Goal: Transaction & Acquisition: Purchase product/service

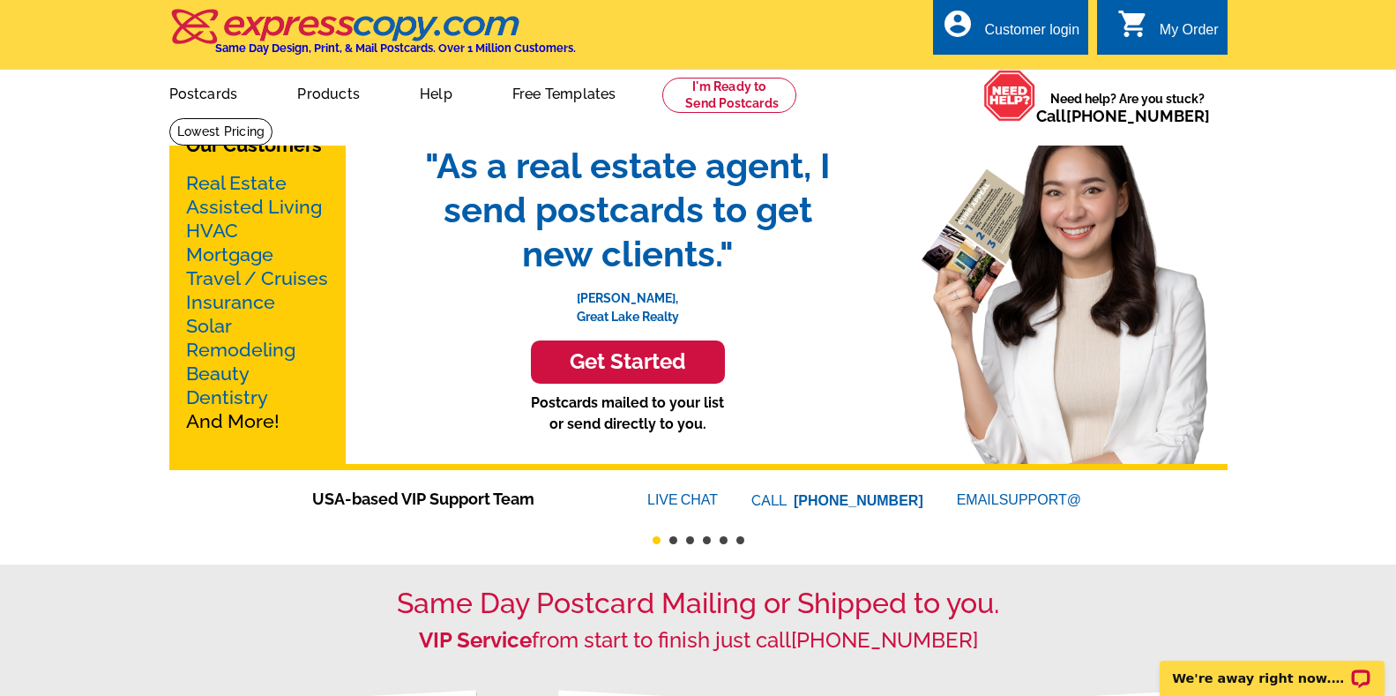
click at [271, 180] on link "Real Estate" at bounding box center [236, 183] width 101 height 22
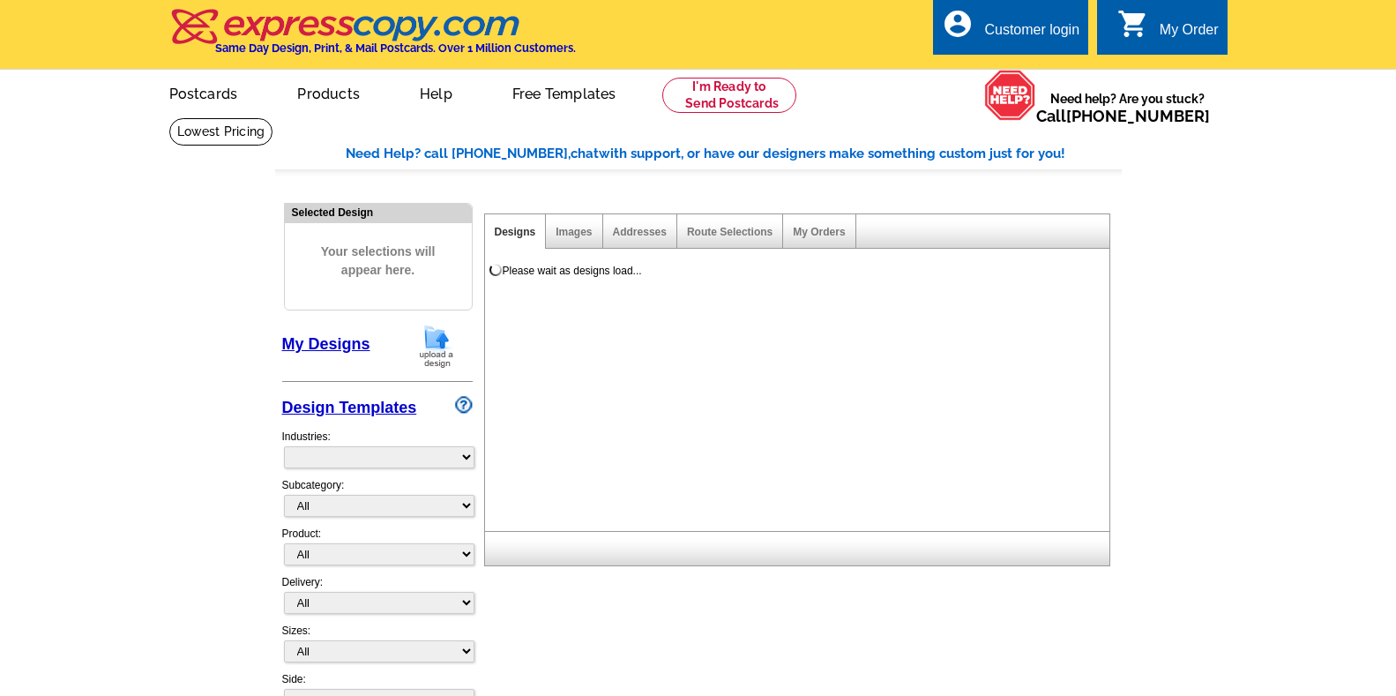
select select "785"
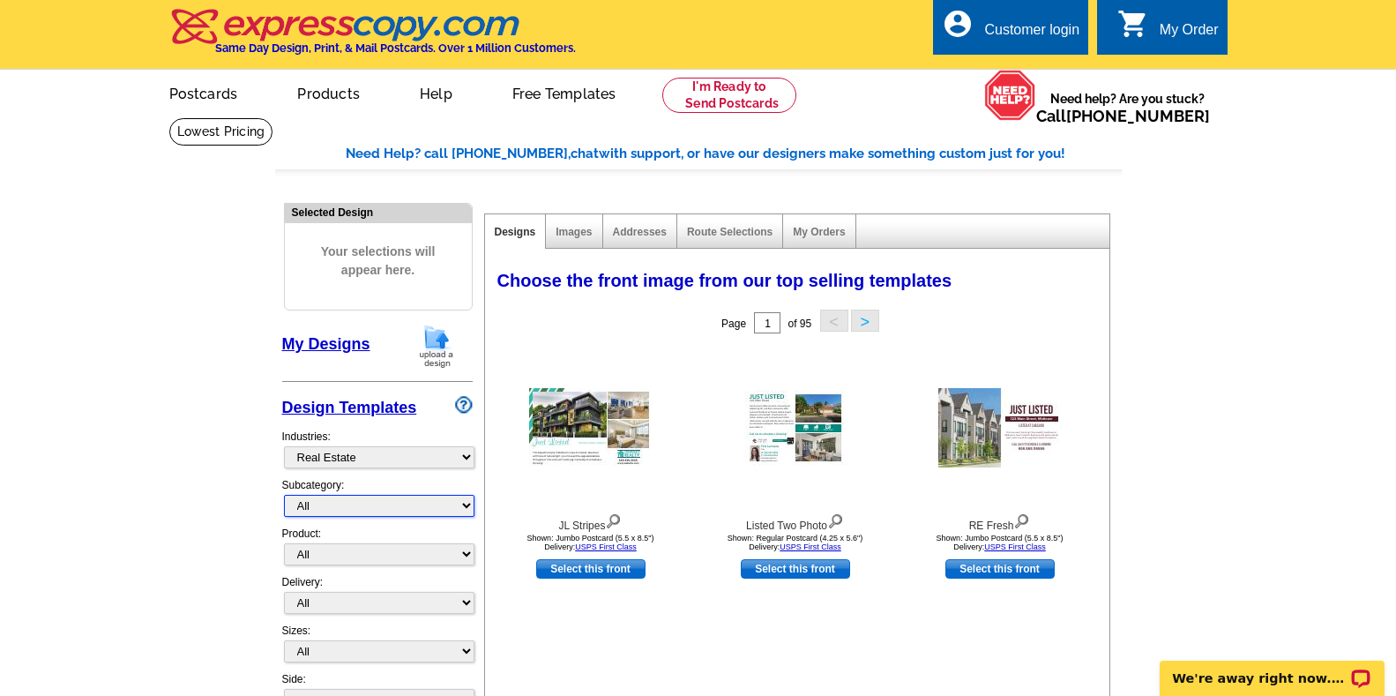
click at [463, 508] on select "All RE/MAX® Referrals [PERSON_NAME]® Berkshire Hathaway Home Services Century 2…" at bounding box center [379, 506] width 191 height 22
select select "807"
click at [284, 496] on select "All RE/MAX® Referrals [PERSON_NAME]® Berkshire Hathaway Home Services Century 2…" at bounding box center [379, 506] width 191 height 22
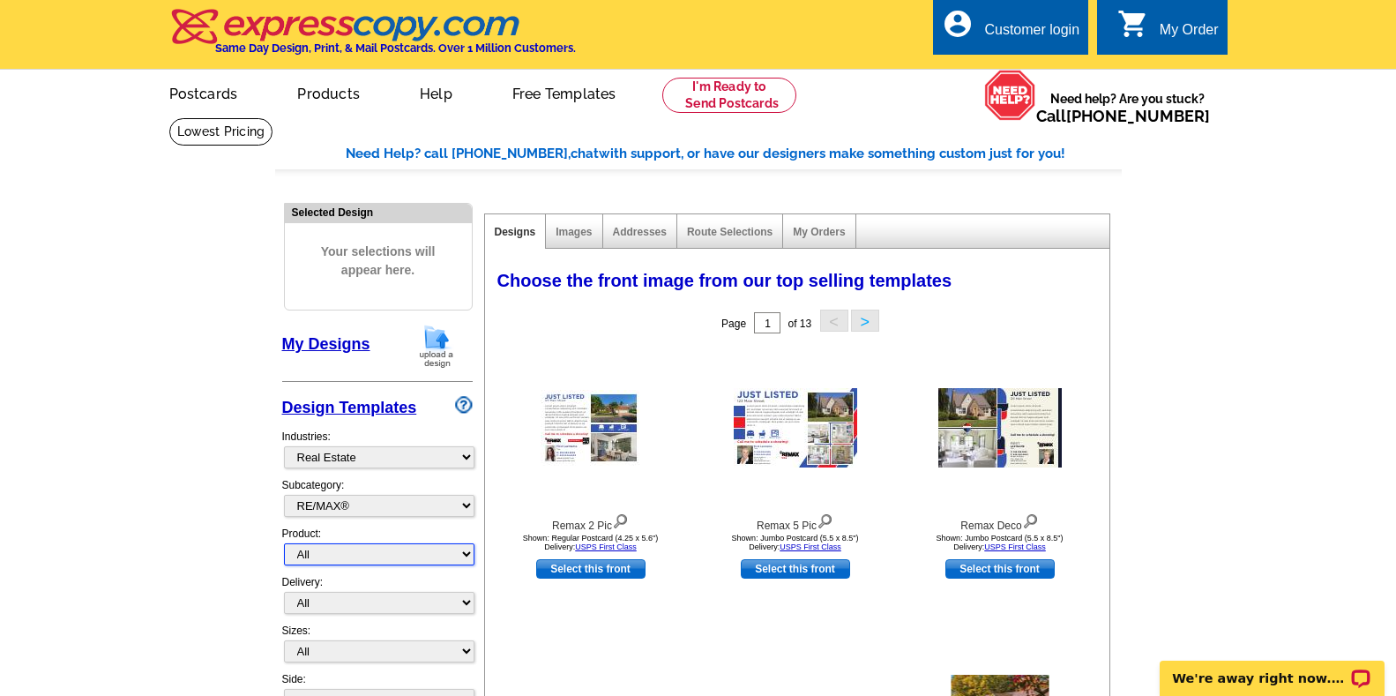
click at [465, 554] on select "All Postcards Letters and flyers Business Cards Door Hangers Greeting Cards" at bounding box center [379, 554] width 191 height 22
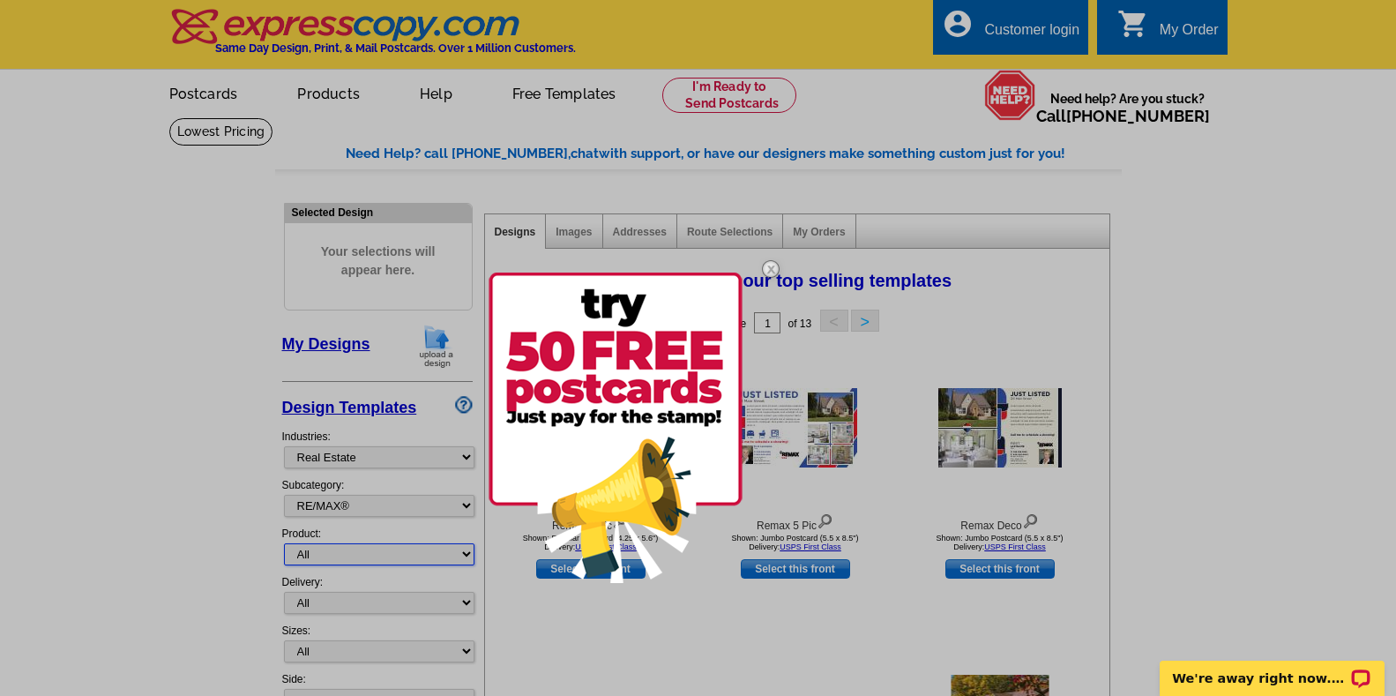
select select "3"
click at [284, 544] on select "All Postcards Letters and flyers Business Cards Door Hangers Greeting Cards" at bounding box center [379, 554] width 191 height 22
select select "5"
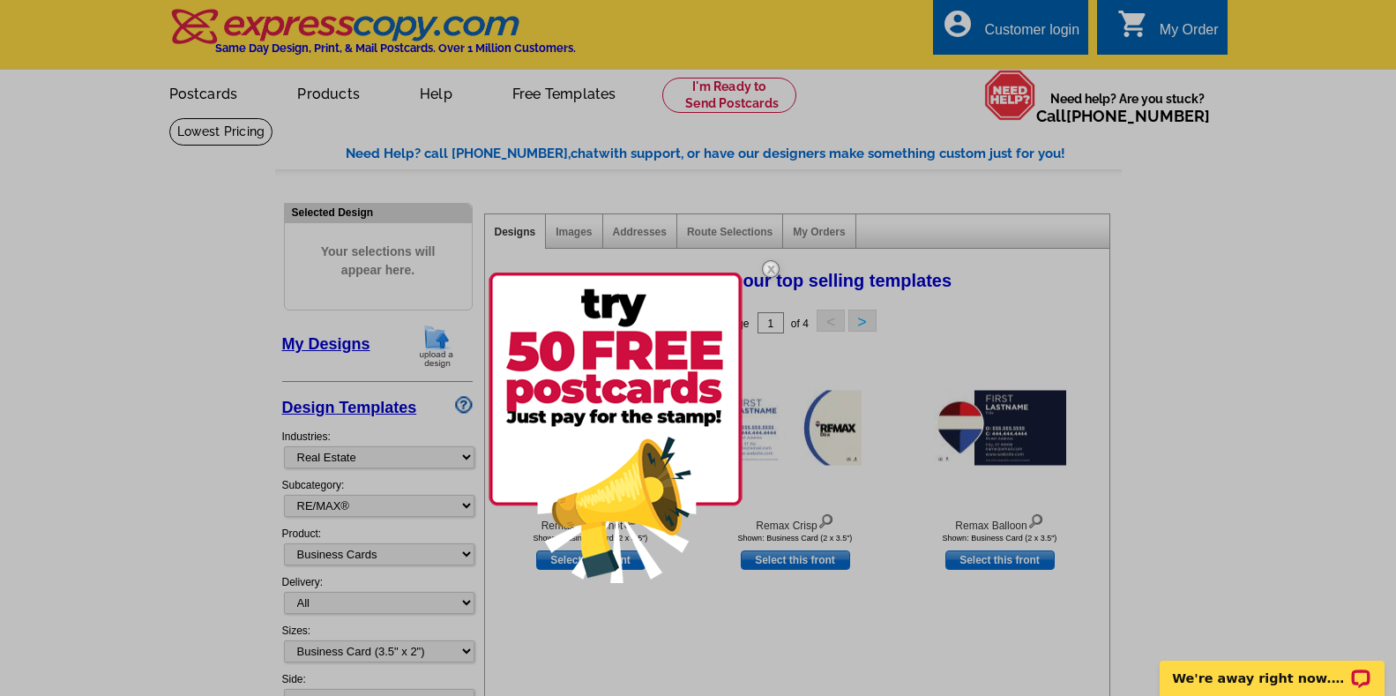
click at [771, 265] on img at bounding box center [770, 268] width 51 height 51
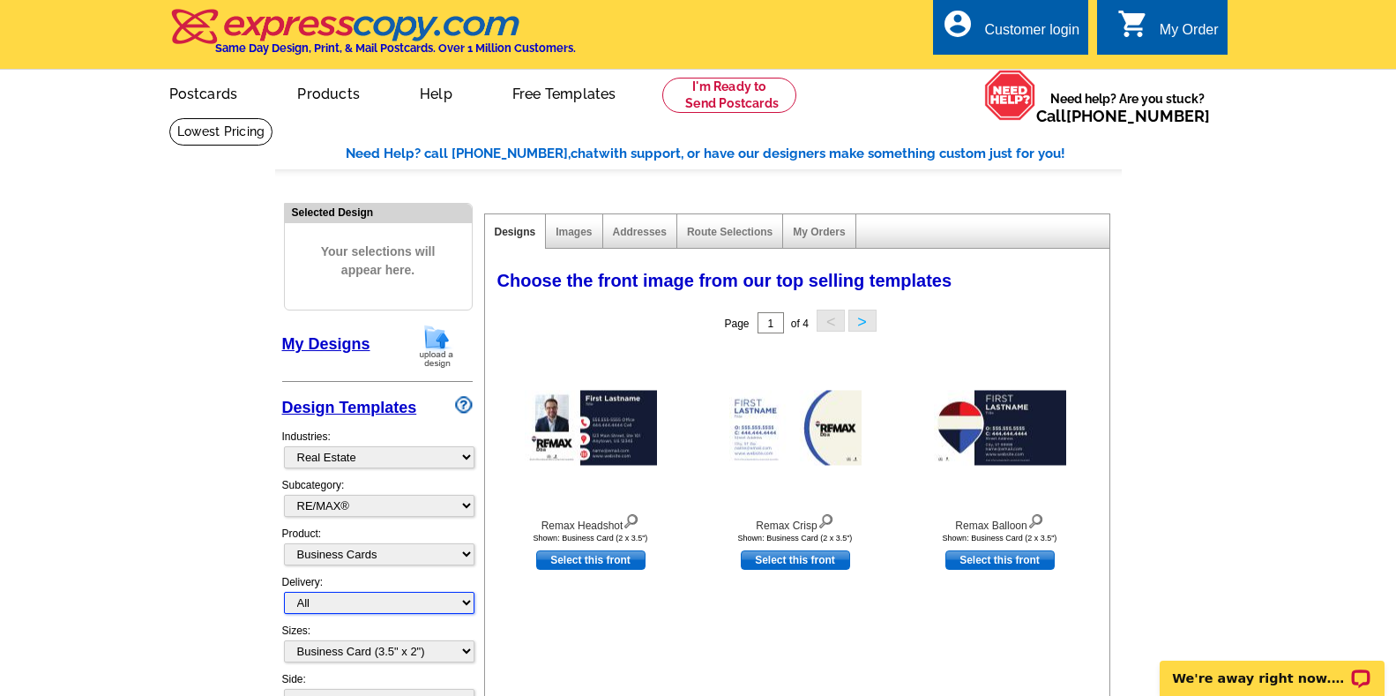
click at [466, 607] on select "All First Class Mail Shipped to Me EDDM Save 66% on Postage" at bounding box center [379, 603] width 191 height 22
select select "1"
click at [284, 593] on select "All First Class Mail Shipped to Me EDDM Save 66% on Postage" at bounding box center [379, 603] width 191 height 22
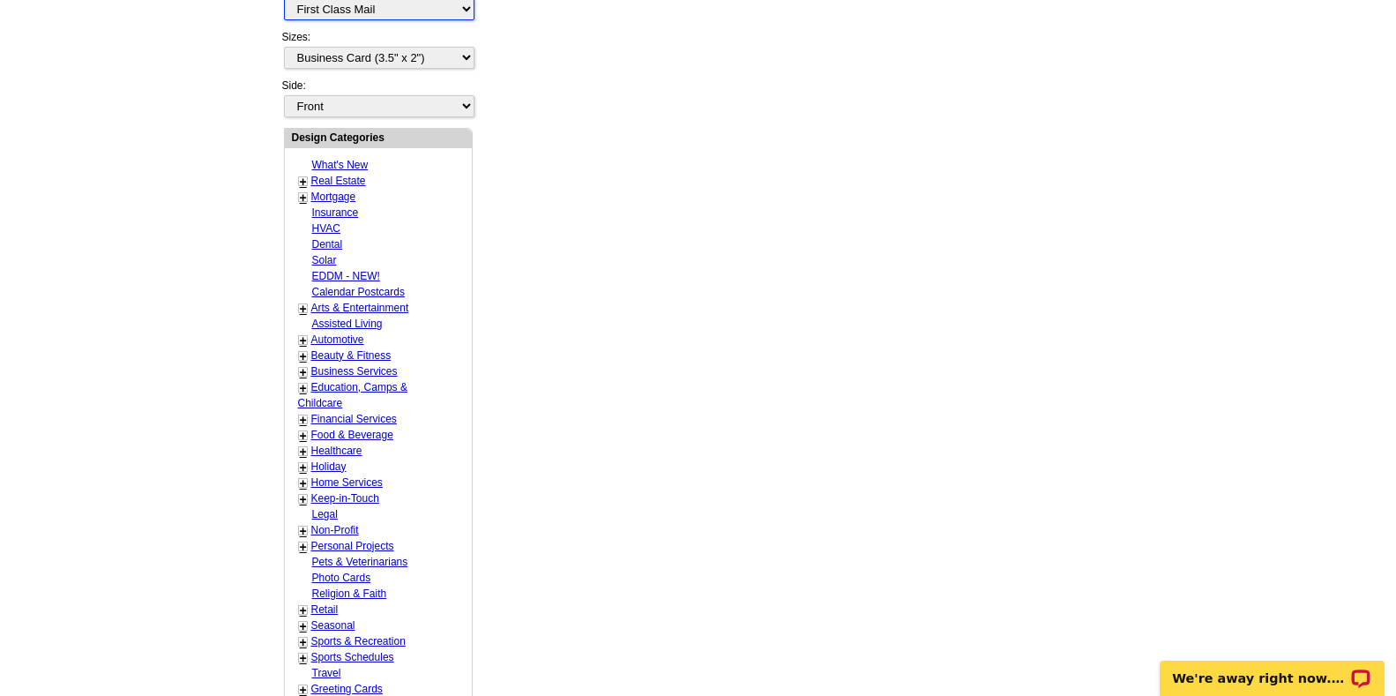
scroll to position [348, 0]
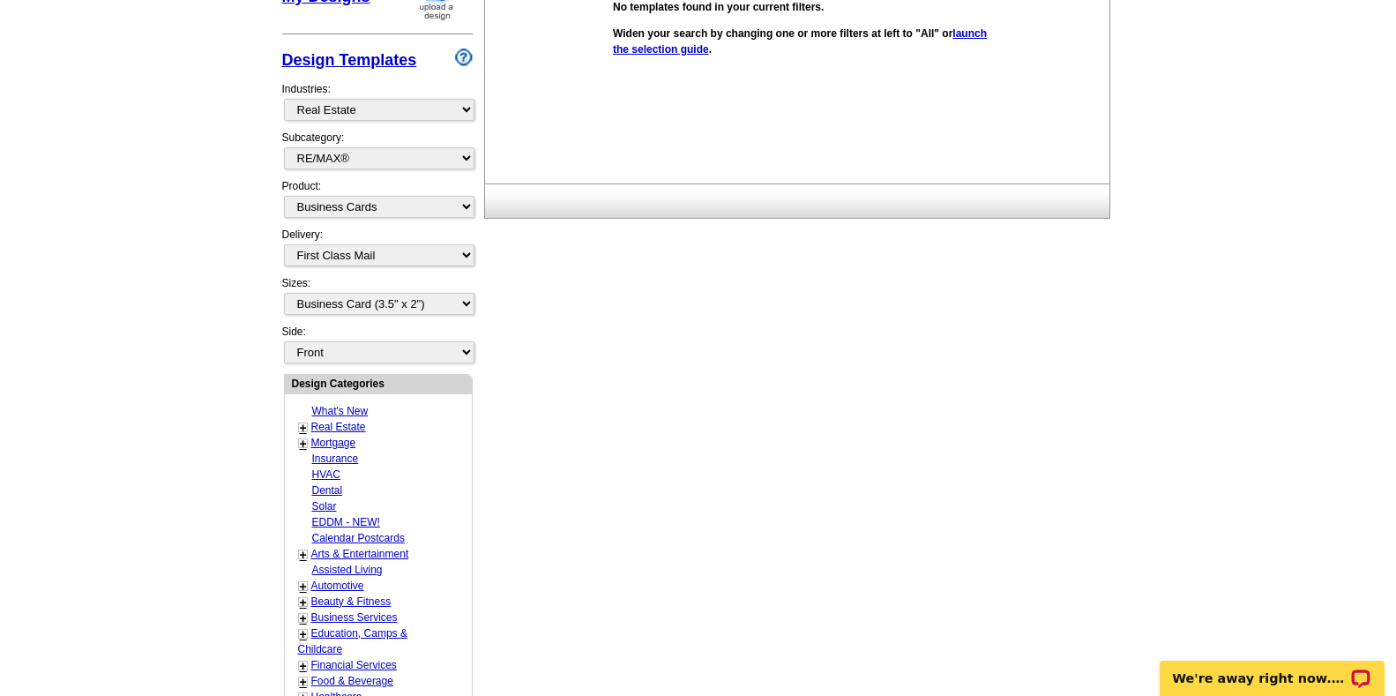
click at [354, 427] on link "Real Estate" at bounding box center [338, 427] width 55 height 12
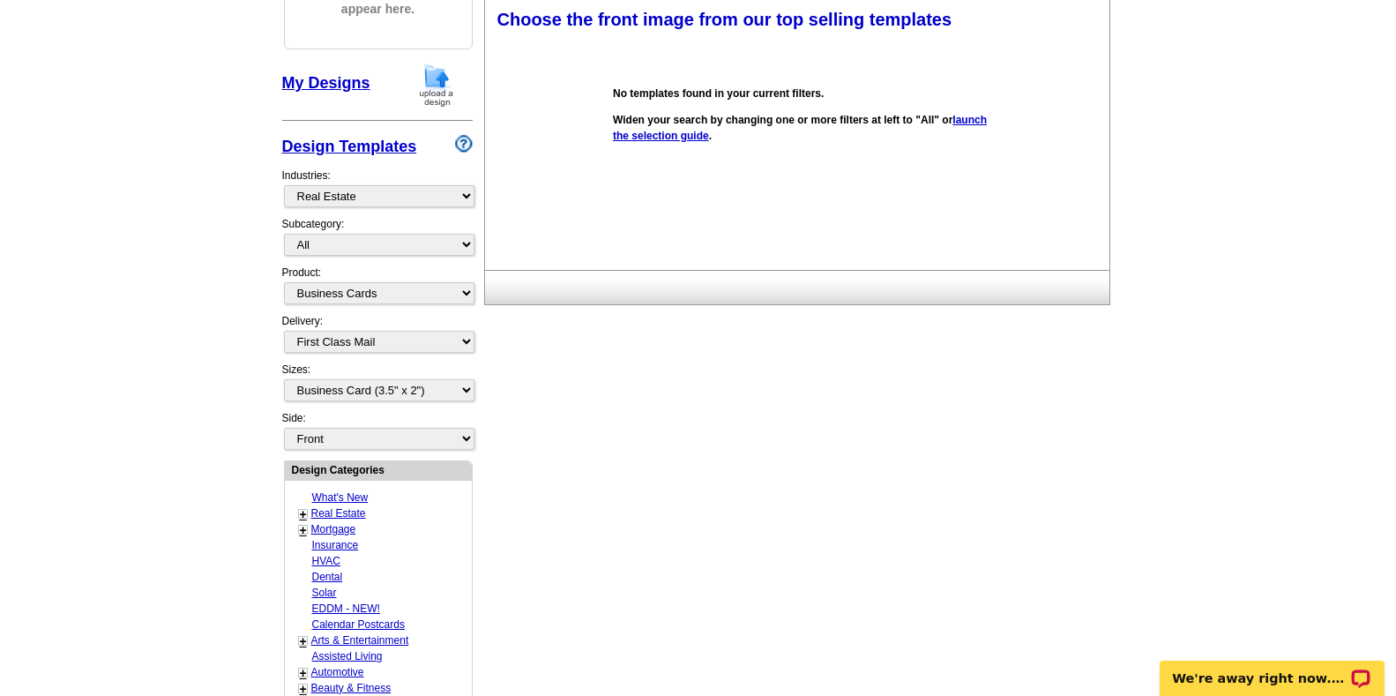
scroll to position [260, 0]
